Goal: Navigation & Orientation: Find specific page/section

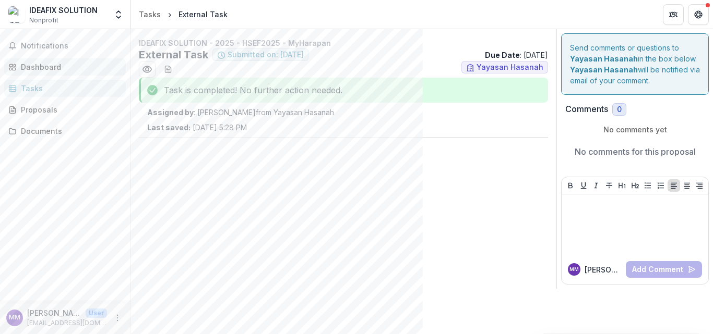
click at [49, 73] on div "Dashboard" at bounding box center [69, 67] width 97 height 11
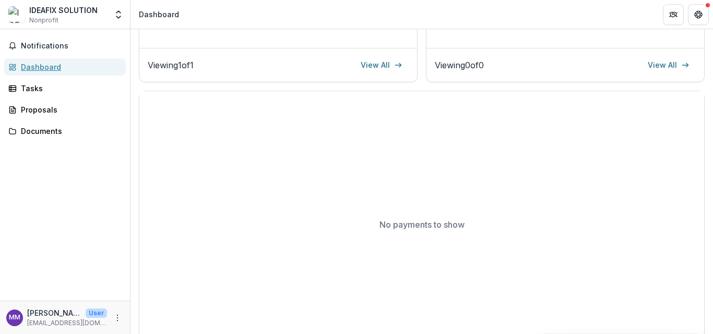
scroll to position [97, 0]
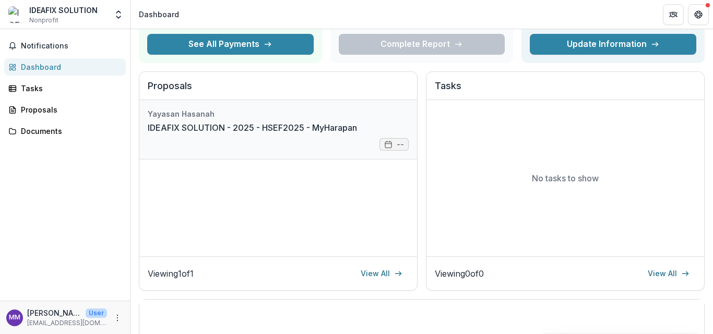
click at [357, 134] on link "IDEAFIX SOLUTION - 2025 - HSEF2025 - MyHarapan" at bounding box center [252, 128] width 209 height 13
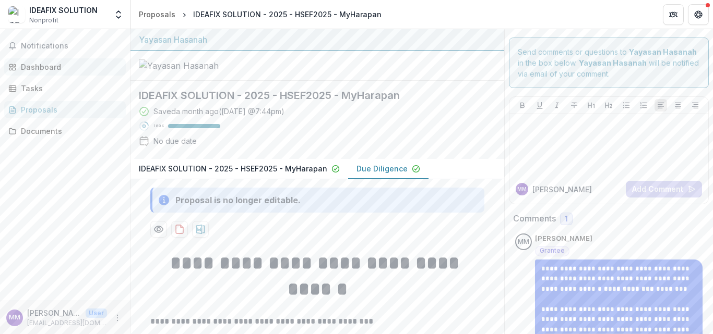
click at [51, 73] on div "Dashboard" at bounding box center [69, 67] width 97 height 11
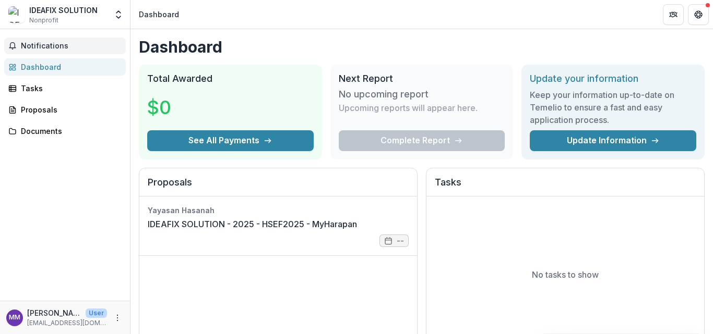
click at [60, 51] on span "Notifications" at bounding box center [71, 46] width 101 height 9
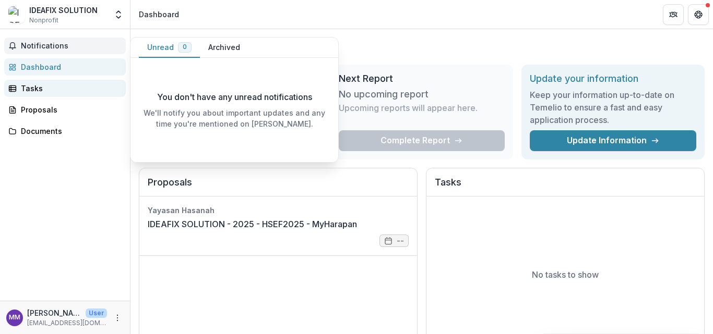
click at [50, 94] on div "Tasks" at bounding box center [69, 88] width 97 height 11
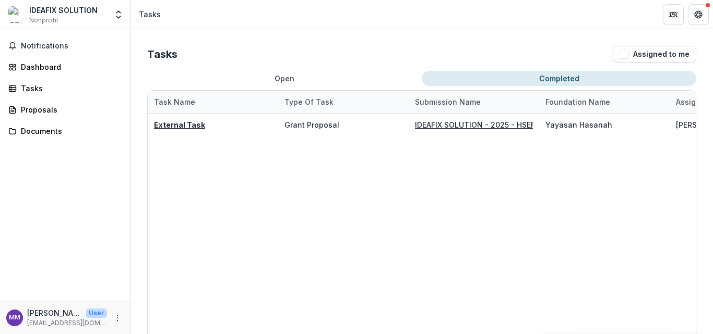
click at [610, 86] on button "Completed" at bounding box center [559, 78] width 274 height 15
click at [41, 115] on div "Proposals" at bounding box center [69, 109] width 97 height 11
